Goal: Task Accomplishment & Management: Use online tool/utility

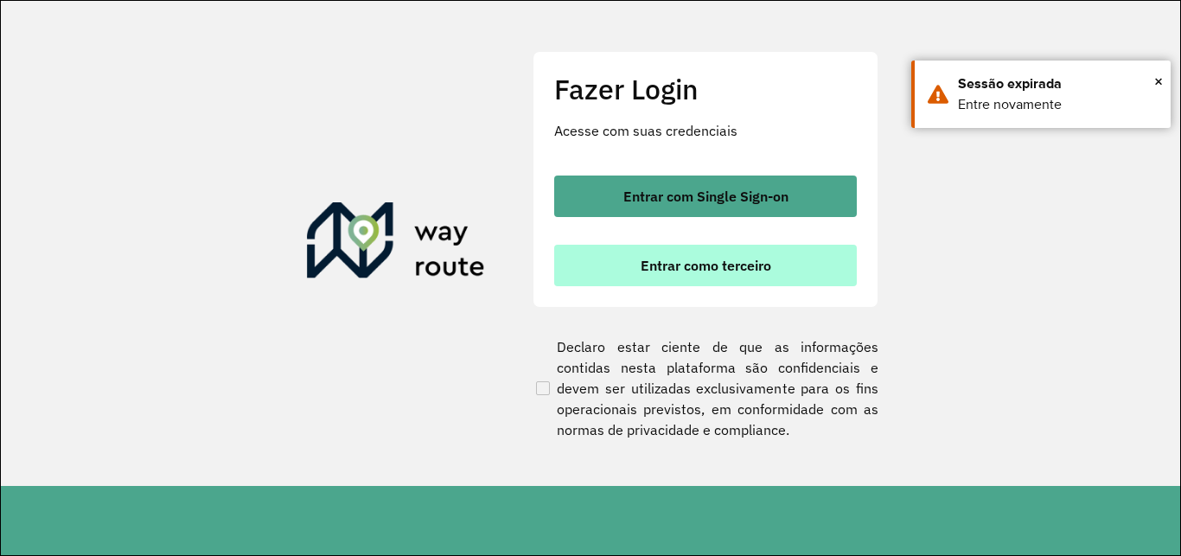
click at [752, 264] on span "Entrar como terceiro" at bounding box center [705, 265] width 130 height 14
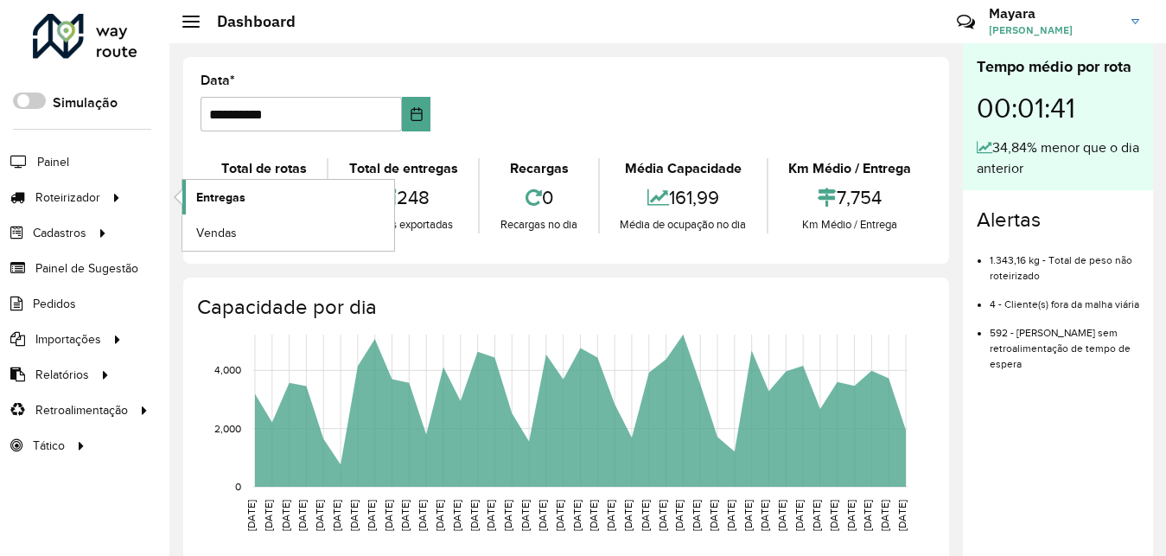
click at [200, 194] on span "Entregas" at bounding box center [220, 197] width 49 height 18
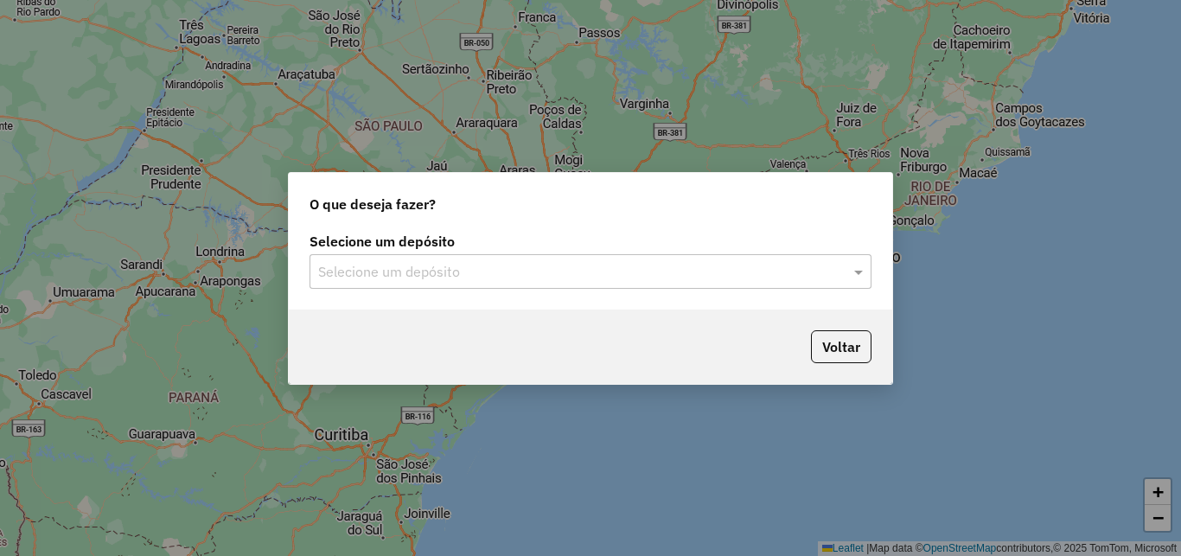
drag, startPoint x: 544, startPoint y: 276, endPoint x: 522, endPoint y: 290, distance: 26.8
click at [544, 276] on input "text" at bounding box center [573, 272] width 510 height 21
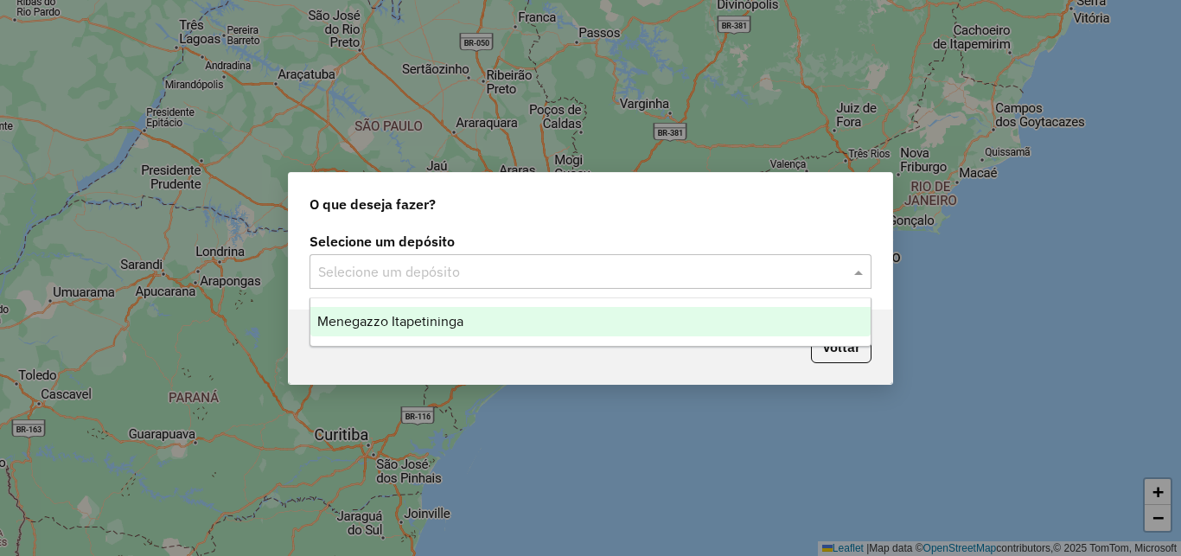
click at [460, 304] on ng-dropdown-panel "Menegazzo Itapetininga" at bounding box center [590, 321] width 562 height 49
click at [455, 327] on span "Menegazzo Itapetininga" at bounding box center [390, 321] width 146 height 15
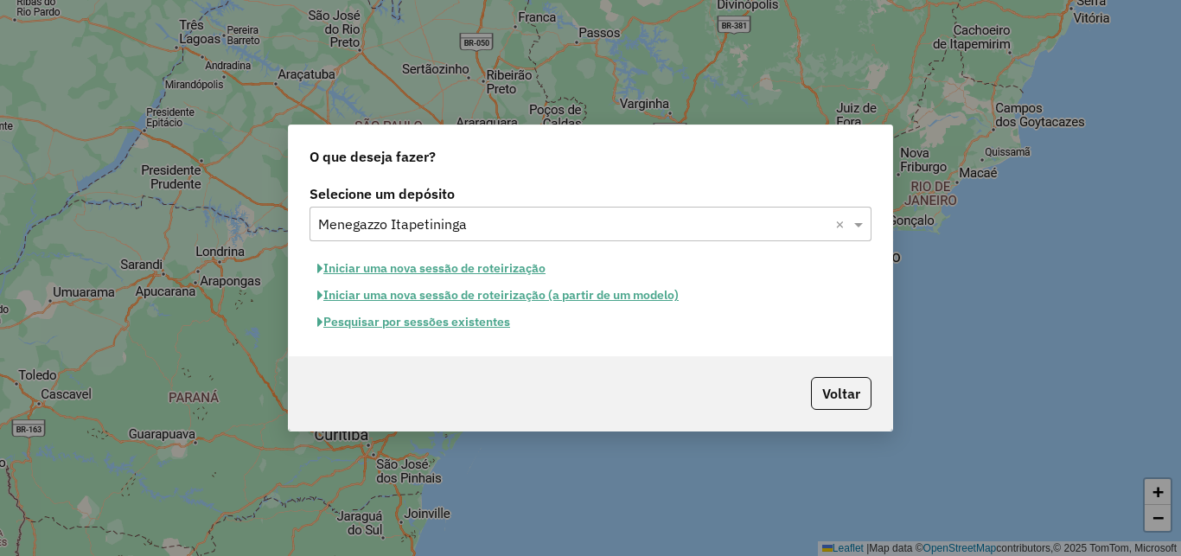
click at [461, 321] on button "Pesquisar por sessões existentes" at bounding box center [413, 322] width 208 height 27
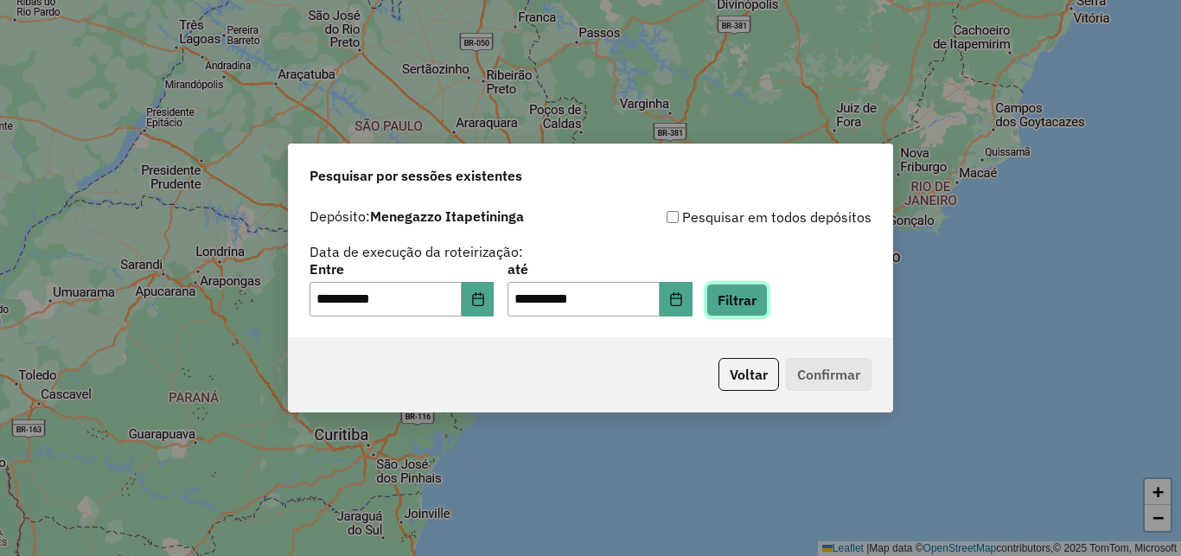
click at [767, 309] on button "Filtrar" at bounding box center [736, 299] width 61 height 33
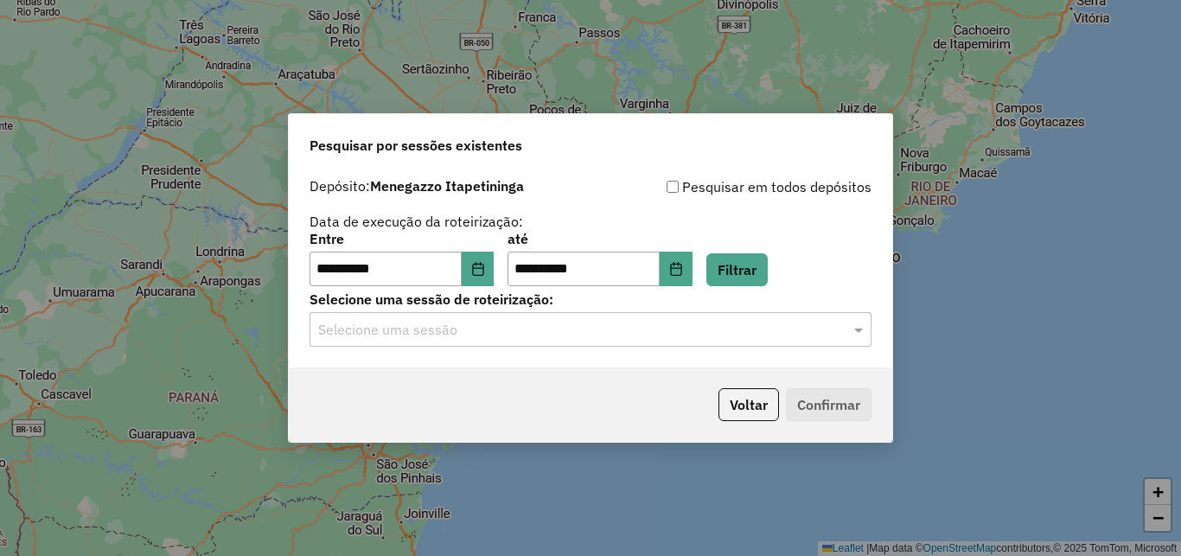
click at [530, 339] on div "Selecione uma sessão" at bounding box center [590, 329] width 562 height 35
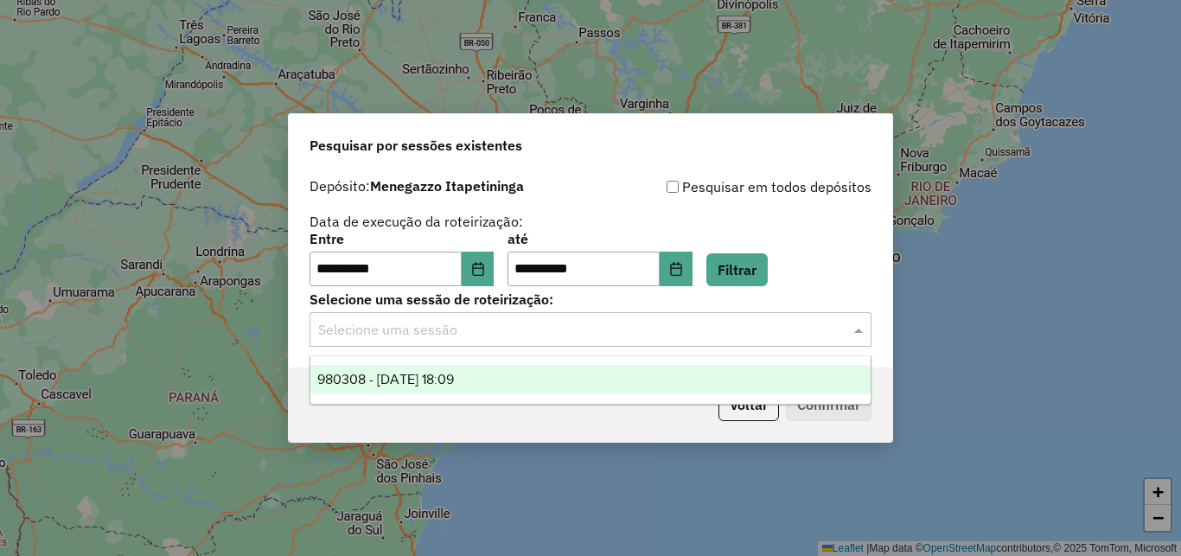
click at [422, 381] on span "980308 - 16/08/2025 18:09" at bounding box center [385, 379] width 137 height 15
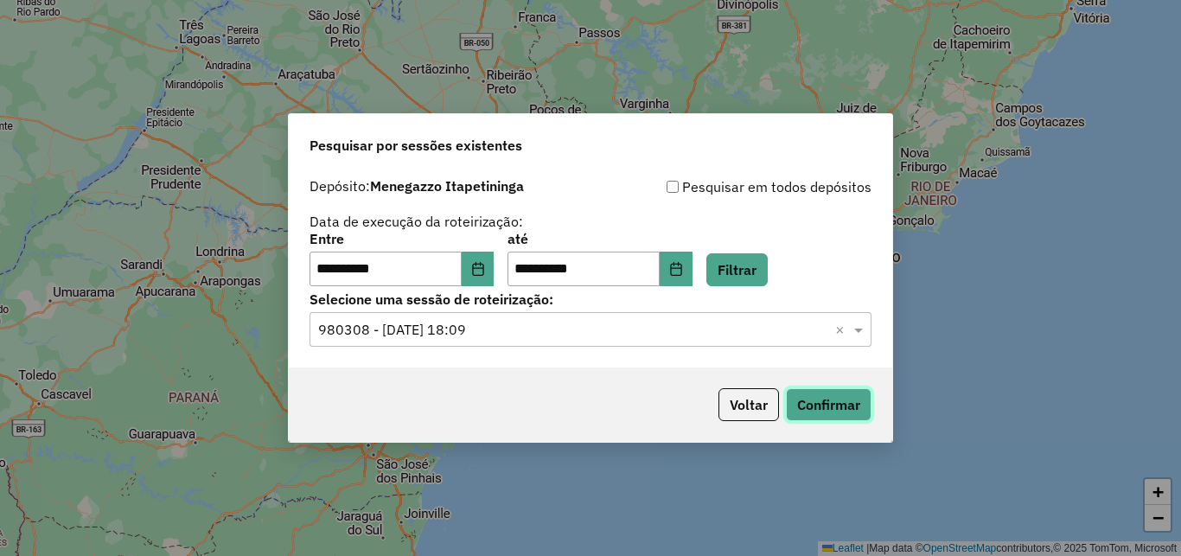
click at [818, 400] on button "Confirmar" at bounding box center [829, 404] width 86 height 33
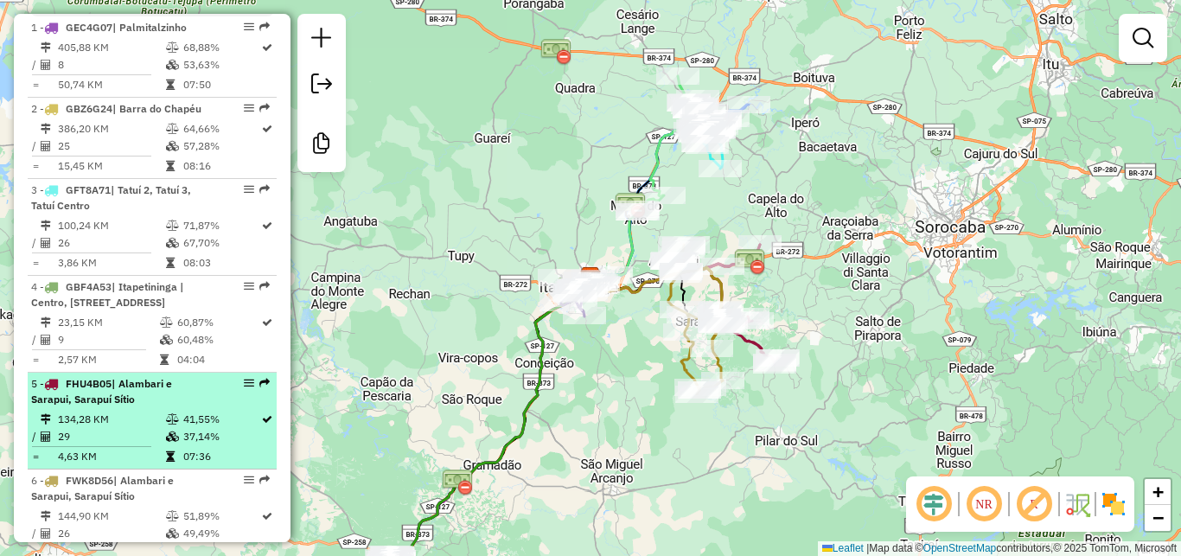
scroll to position [856, 0]
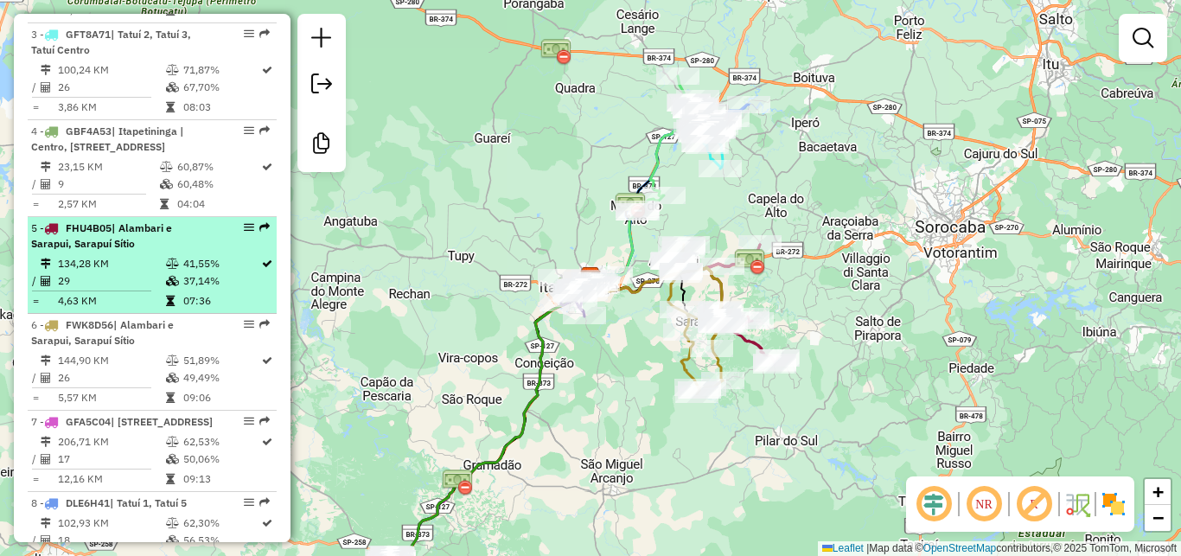
click at [132, 272] on td "134,28 KM" at bounding box center [111, 263] width 108 height 17
select select "**********"
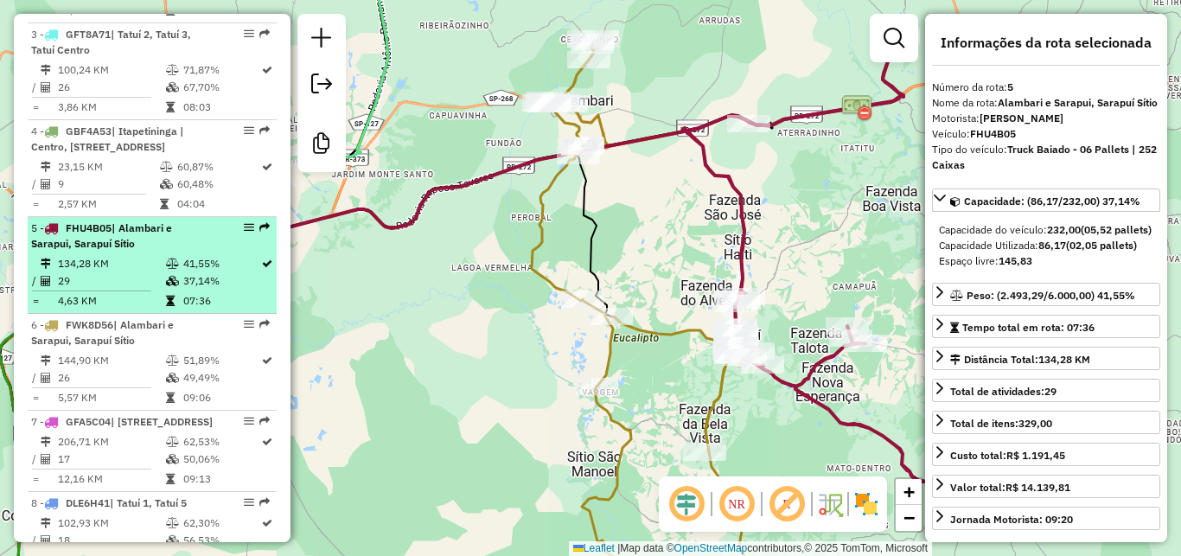
click at [218, 232] on div at bounding box center [244, 227] width 52 height 10
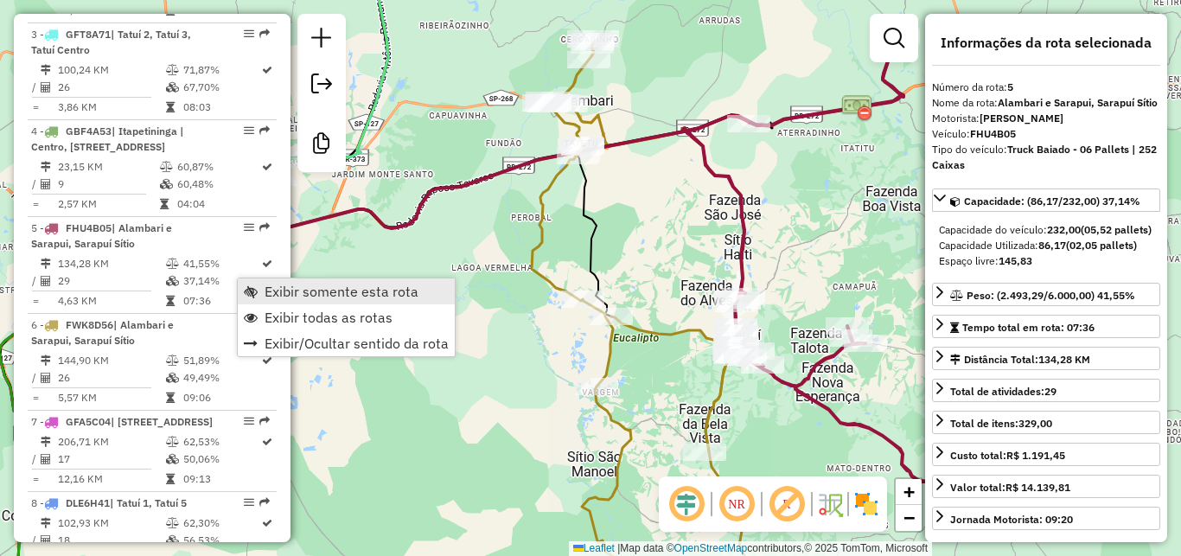
click at [283, 291] on span "Exibir somente esta rota" at bounding box center [341, 291] width 154 height 14
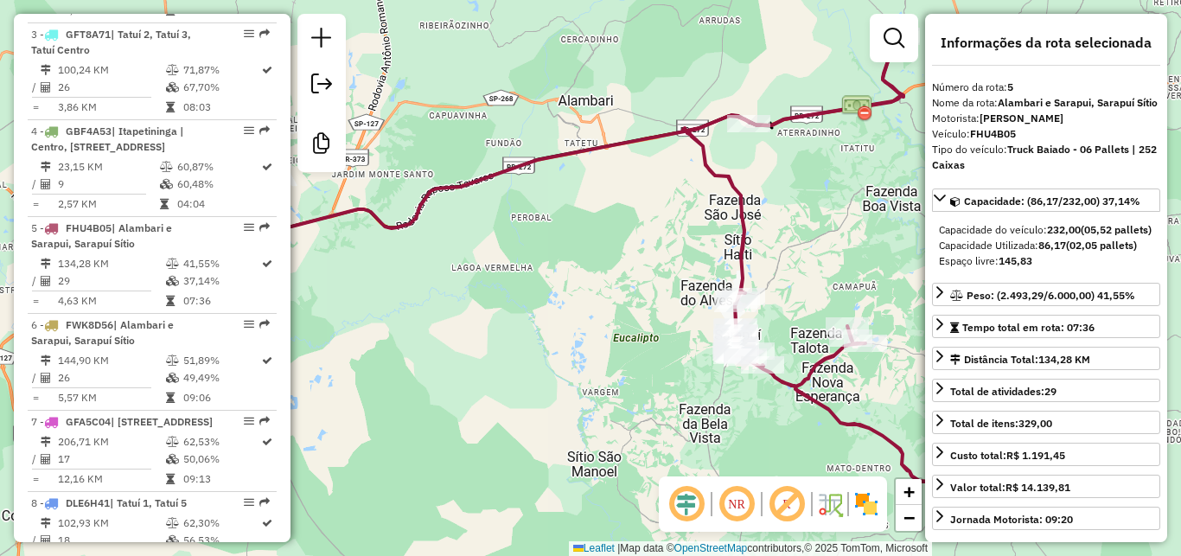
drag, startPoint x: 486, startPoint y: 371, endPoint x: 458, endPoint y: 361, distance: 29.2
click at [458, 361] on div "Janela de atendimento Grade de atendimento Capacidade Transportadoras Veículos …" at bounding box center [590, 278] width 1181 height 556
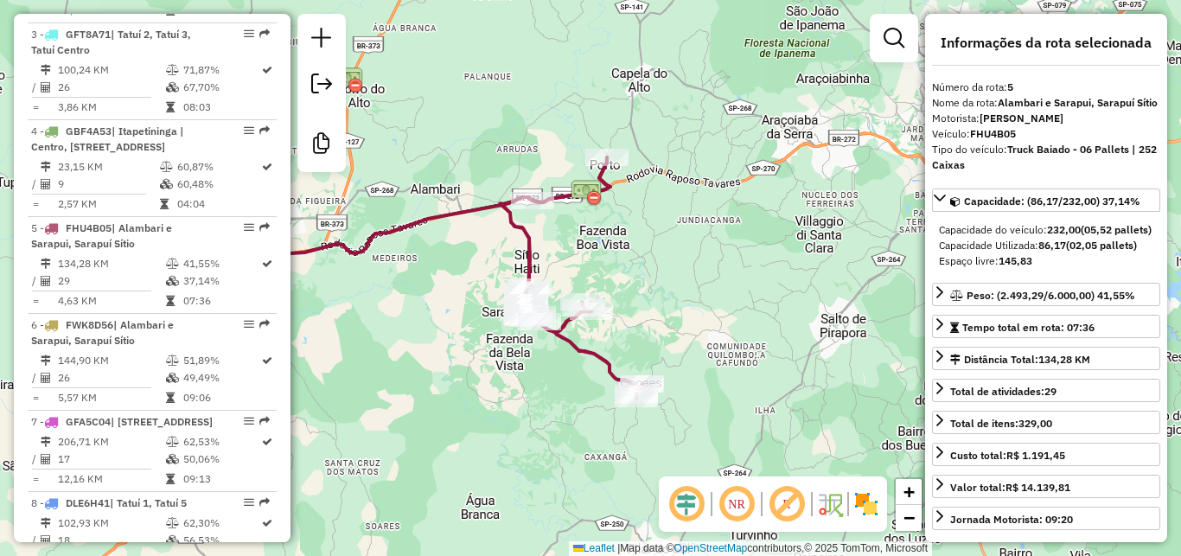
drag, startPoint x: 682, startPoint y: 271, endPoint x: 671, endPoint y: 268, distance: 11.8
click at [671, 268] on div "Janela de atendimento Grade de atendimento Capacidade Transportadoras Veículos …" at bounding box center [590, 278] width 1181 height 556
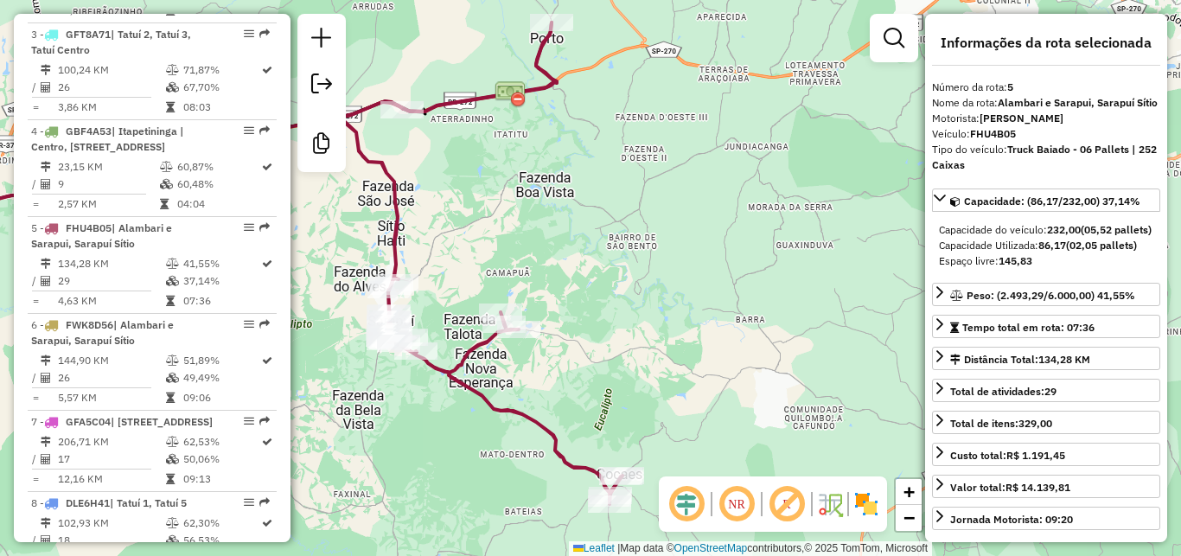
drag, startPoint x: 680, startPoint y: 290, endPoint x: 689, endPoint y: 286, distance: 9.3
click at [689, 286] on div "Janela de atendimento Grade de atendimento Capacidade Transportadoras Veículos …" at bounding box center [590, 278] width 1181 height 556
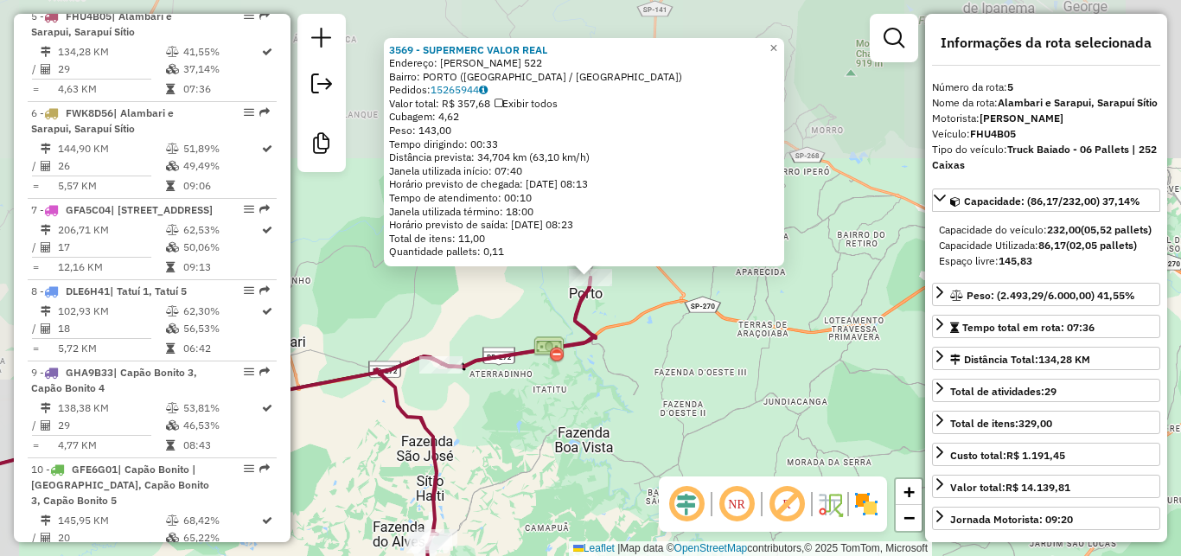
scroll to position [1105, 0]
